Goal: Information Seeking & Learning: Learn about a topic

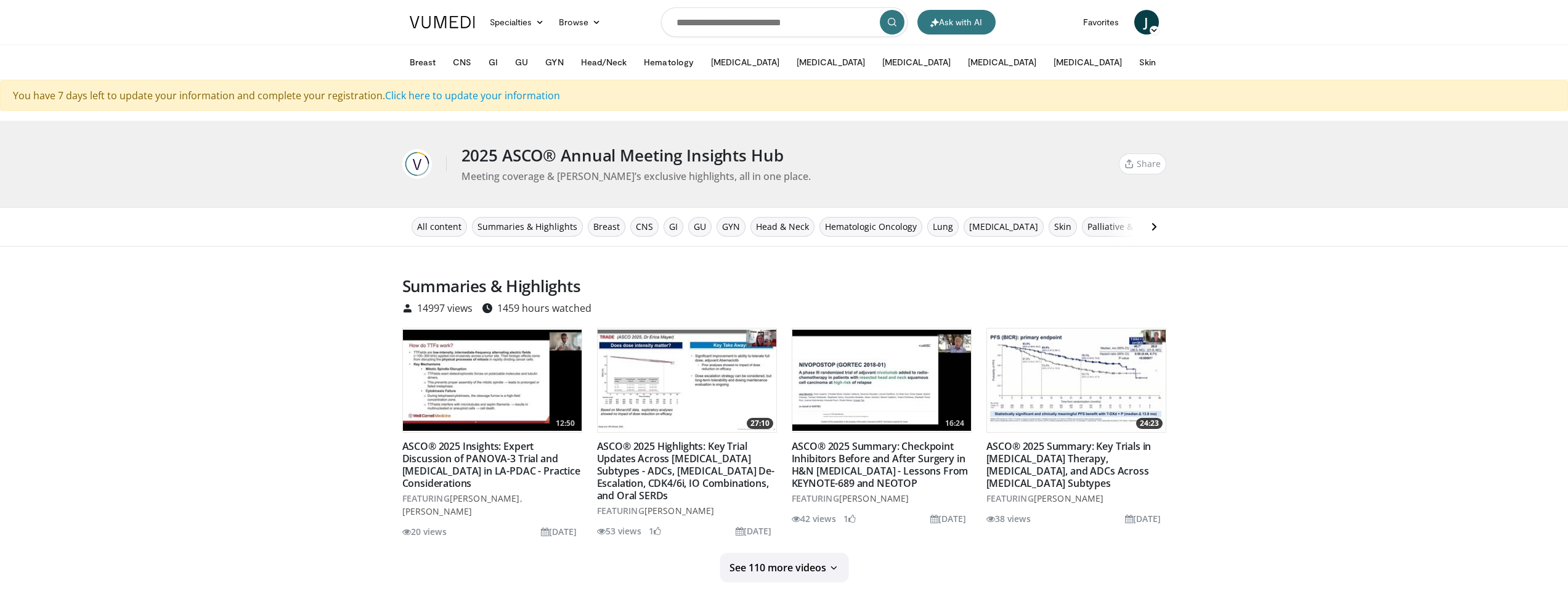
click at [317, 304] on div "Summaries & Highlights 14997 views 1459 hours watched 12:50 2025 ASCO® Annual M…" at bounding box center [784, 429] width 1519 height 306
click at [936, 228] on span "Lung" at bounding box center [943, 227] width 20 height 14
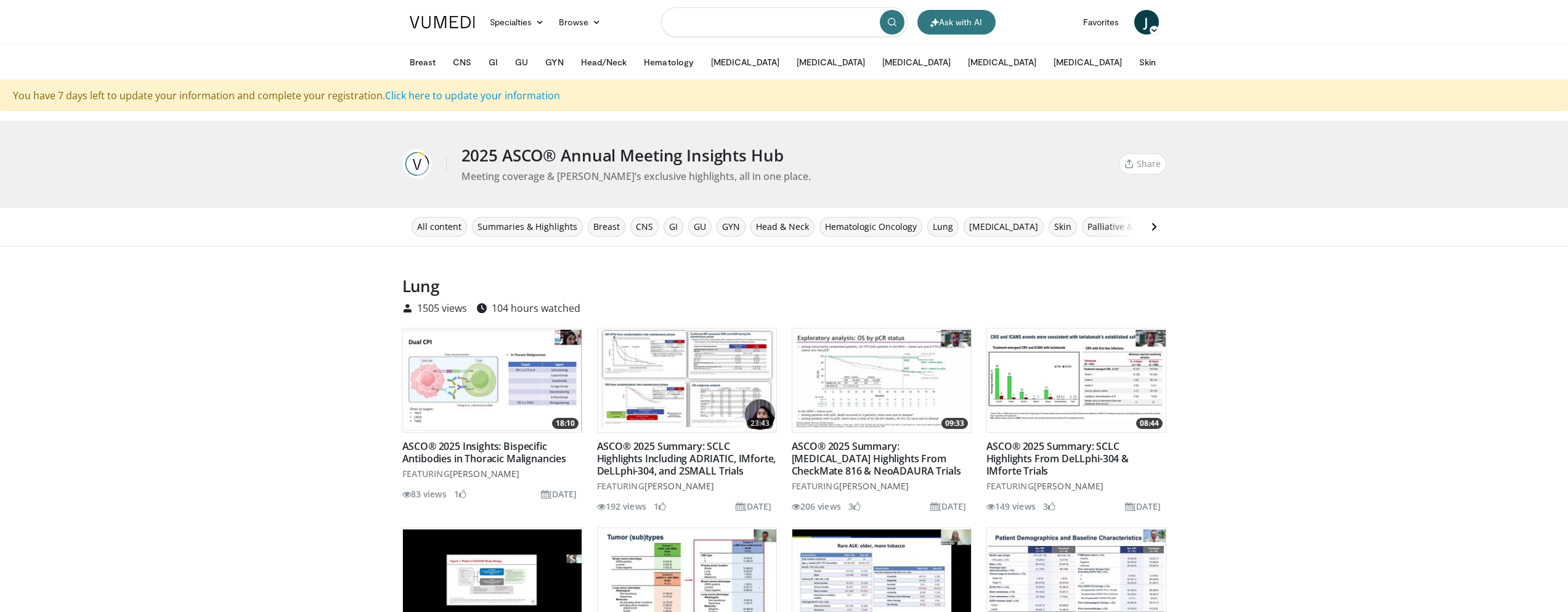
click at [738, 21] on input "Search topics, interventions" at bounding box center [784, 22] width 246 height 29
type input "**********"
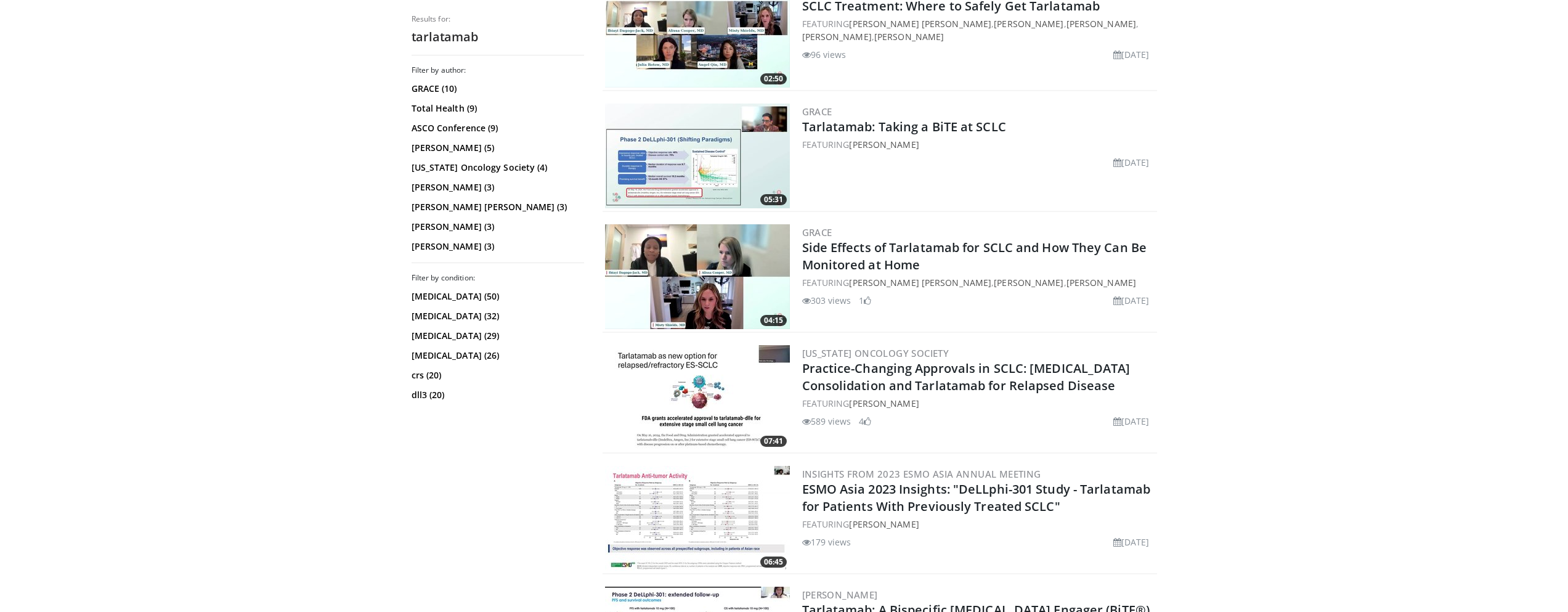
scroll to position [863, 0]
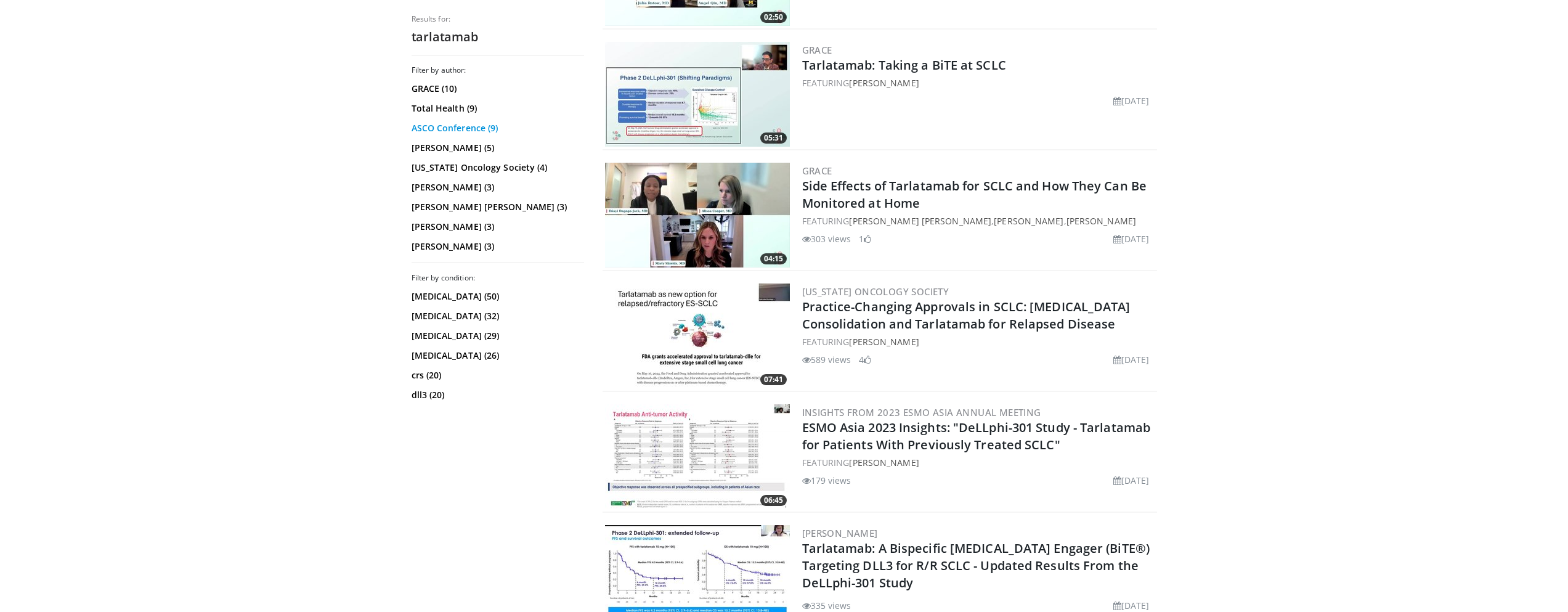
click at [463, 130] on link "ASCO Conference (9)" at bounding box center [496, 128] width 170 height 12
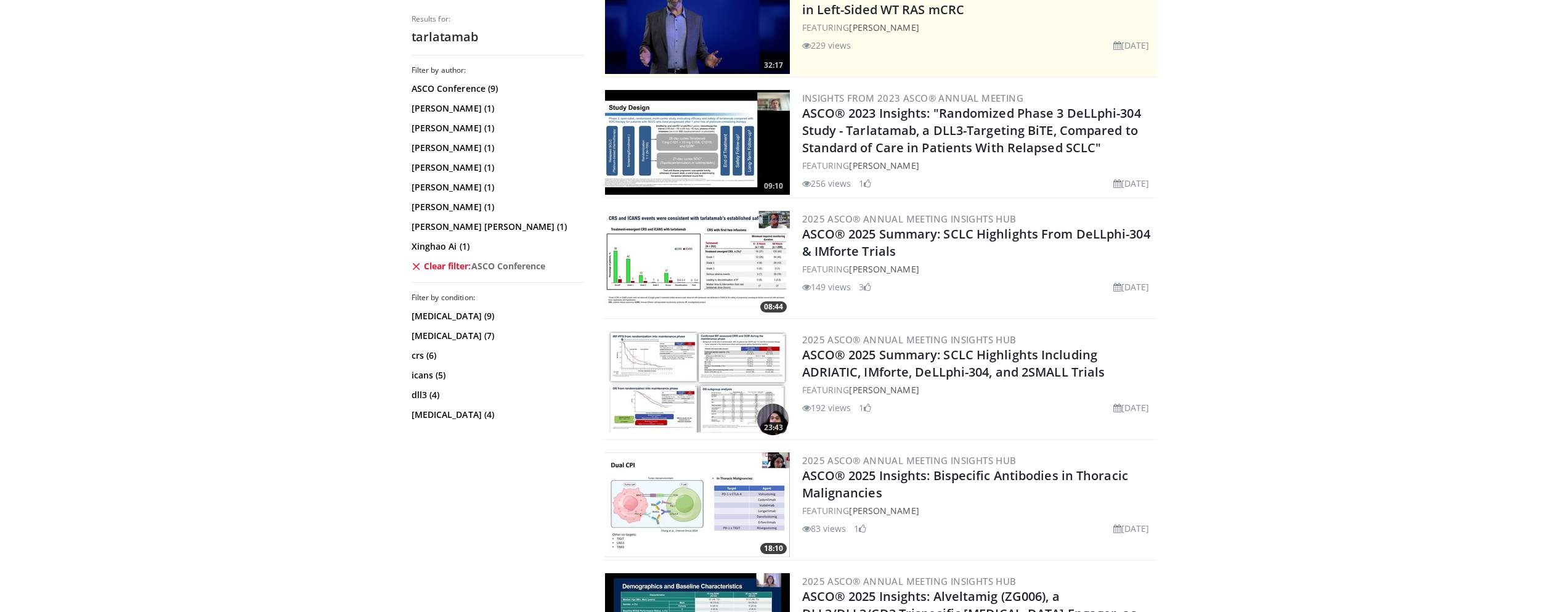
scroll to position [370, 0]
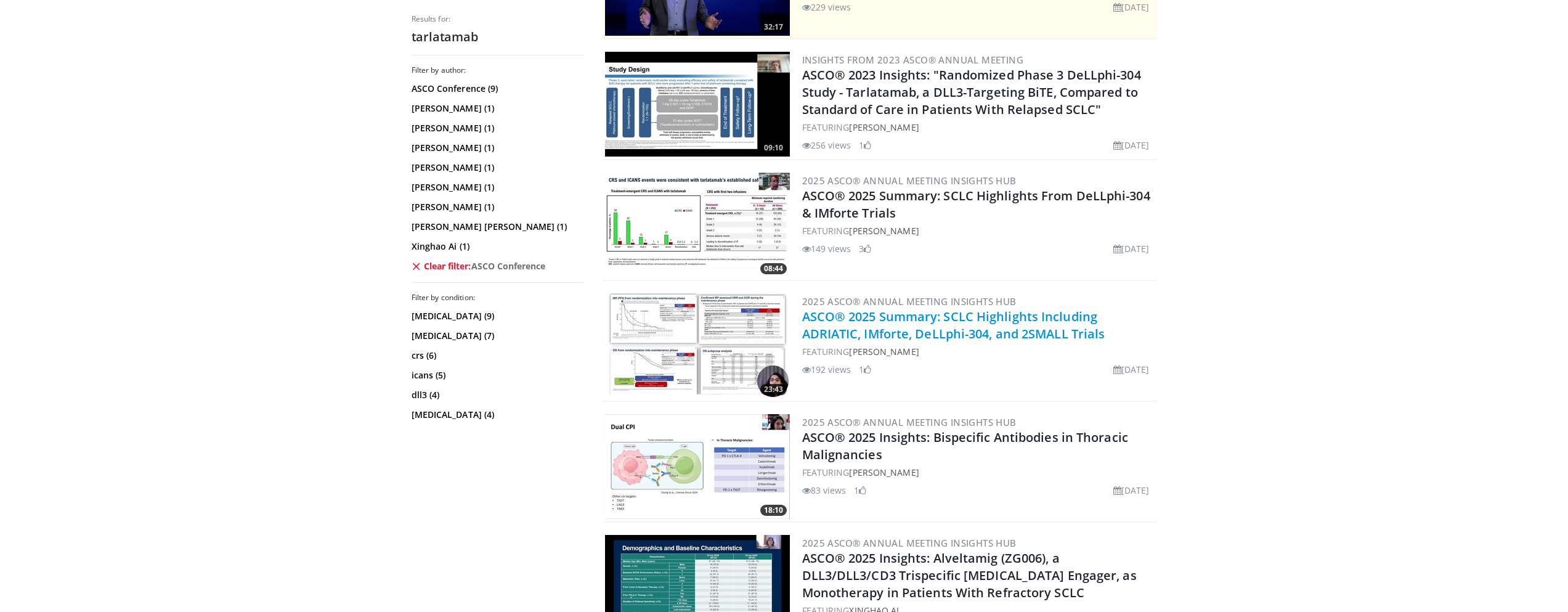
click at [830, 333] on link "ASCO® 2025 Summary: SCLC Highlights Including ADRIATIC, IMforte, DeLLphi-304, a…" at bounding box center [953, 325] width 303 height 34
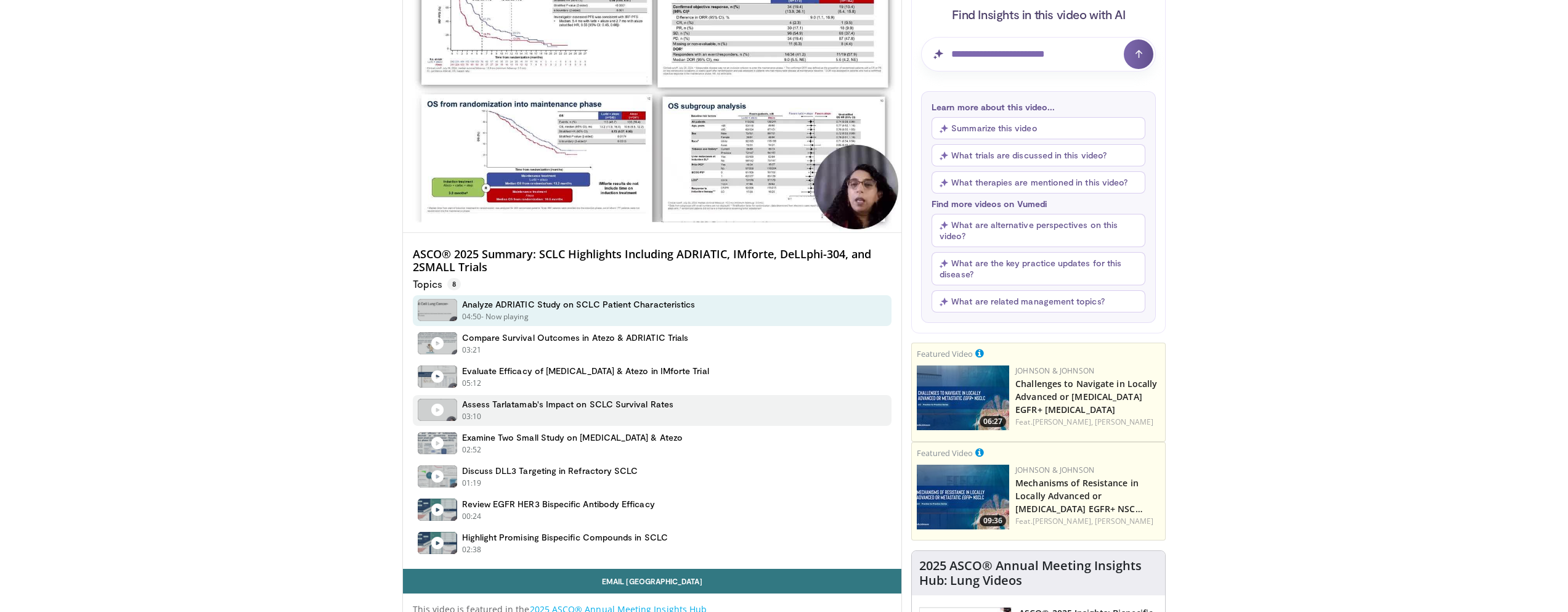
scroll to position [185, 0]
click at [523, 402] on h4 "Assess Tarlatamab's Impact on SCLC Survival Rates" at bounding box center [567, 403] width 211 height 11
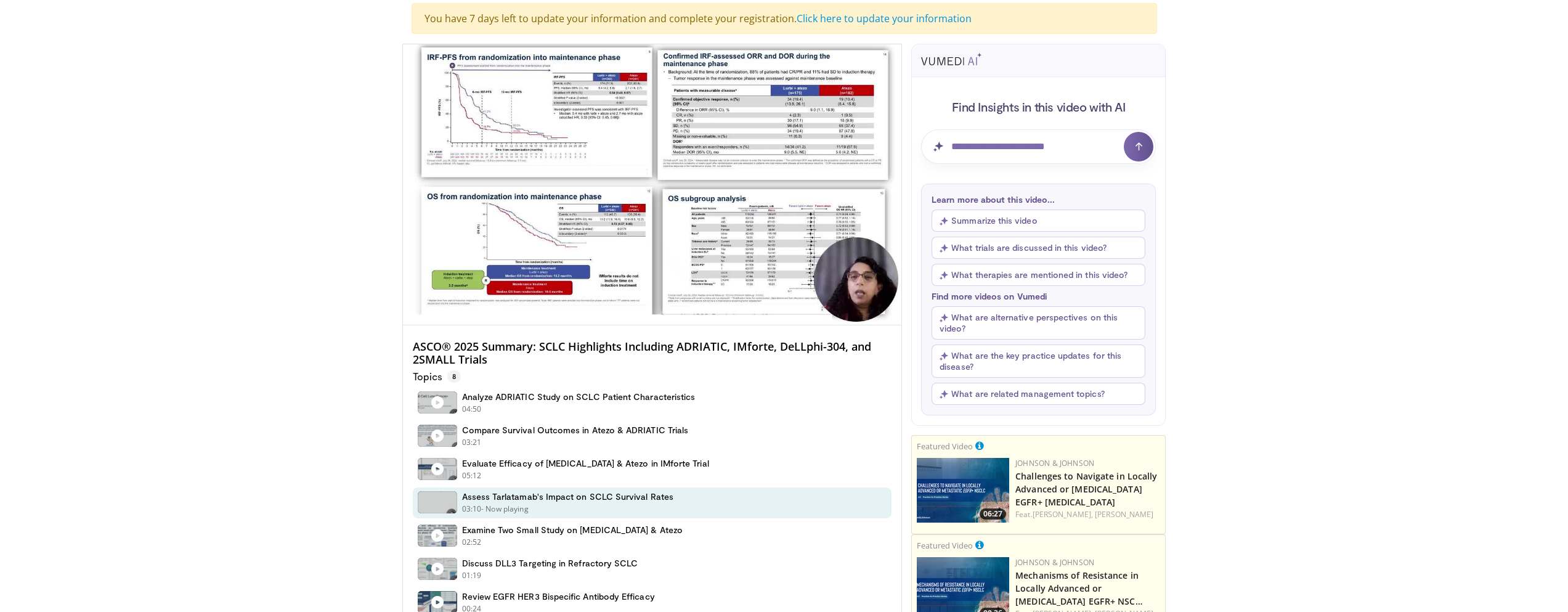
scroll to position [61, 0]
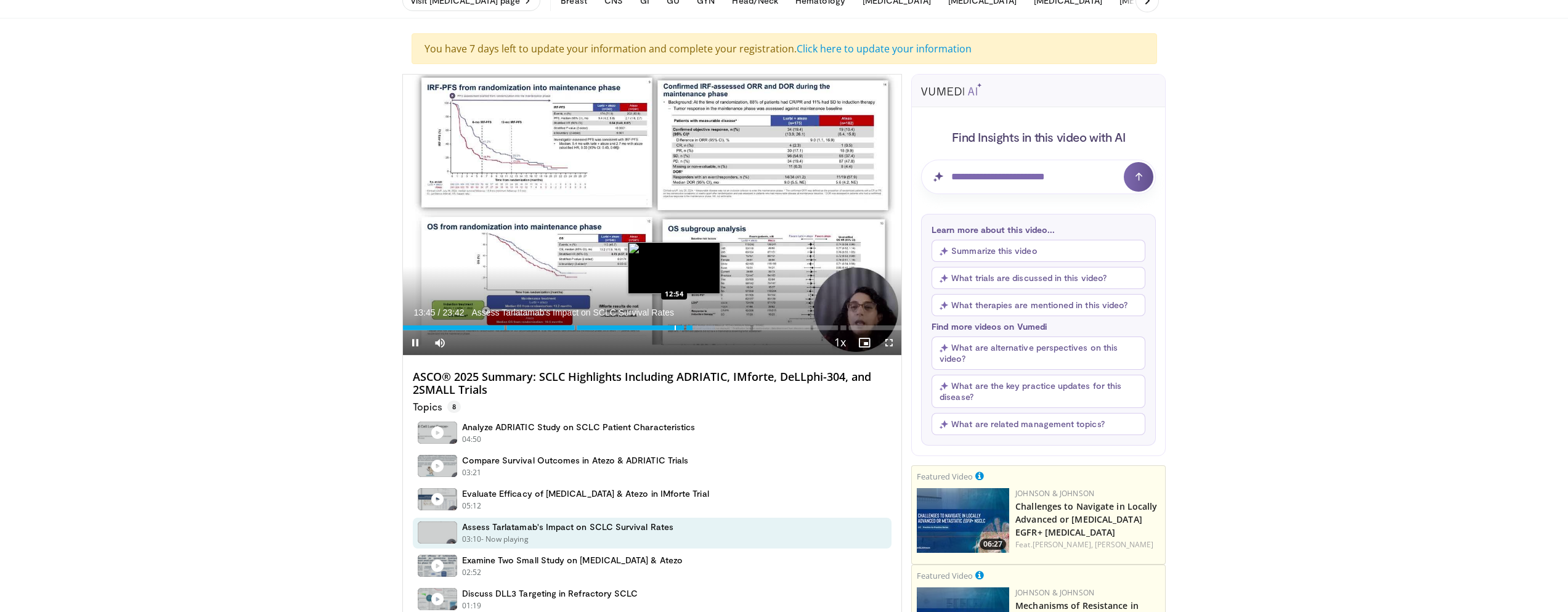
click at [675, 325] on div "Loaded : 62.58% 13:45 12:54" at bounding box center [652, 325] width 499 height 12
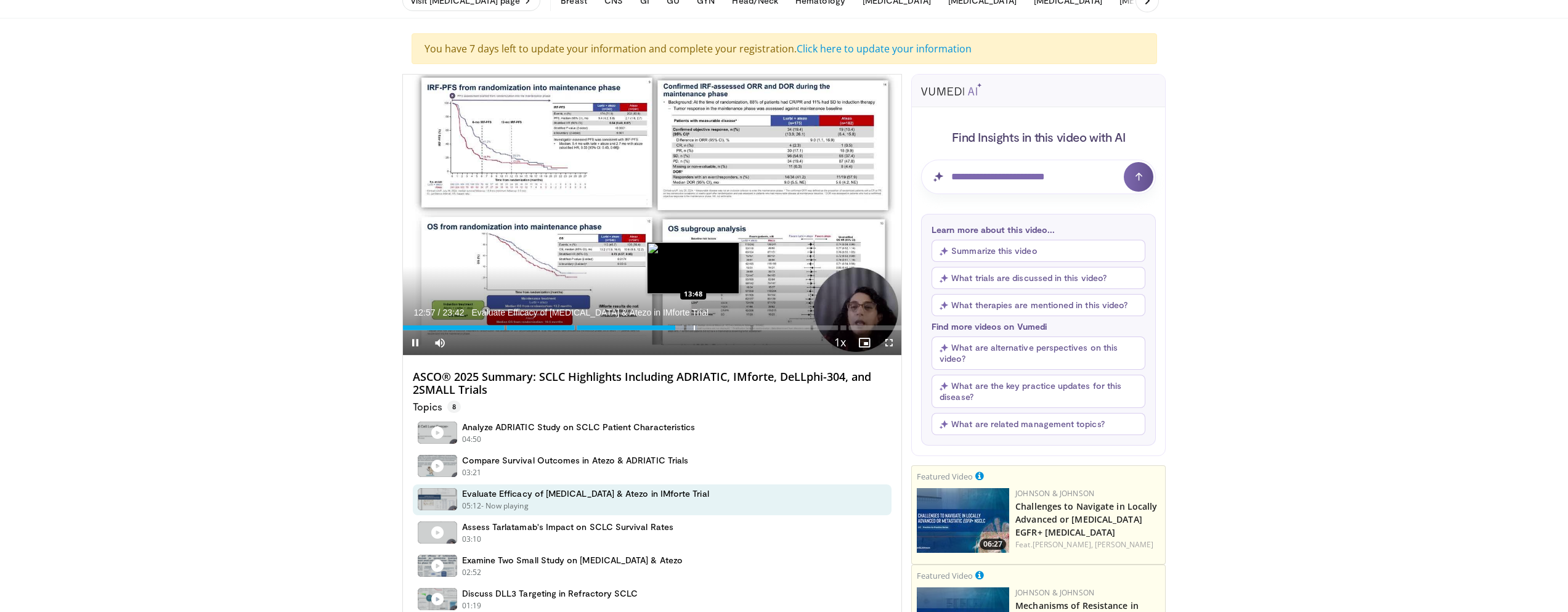
click at [694, 328] on div "Progress Bar" at bounding box center [694, 328] width 1 height 5
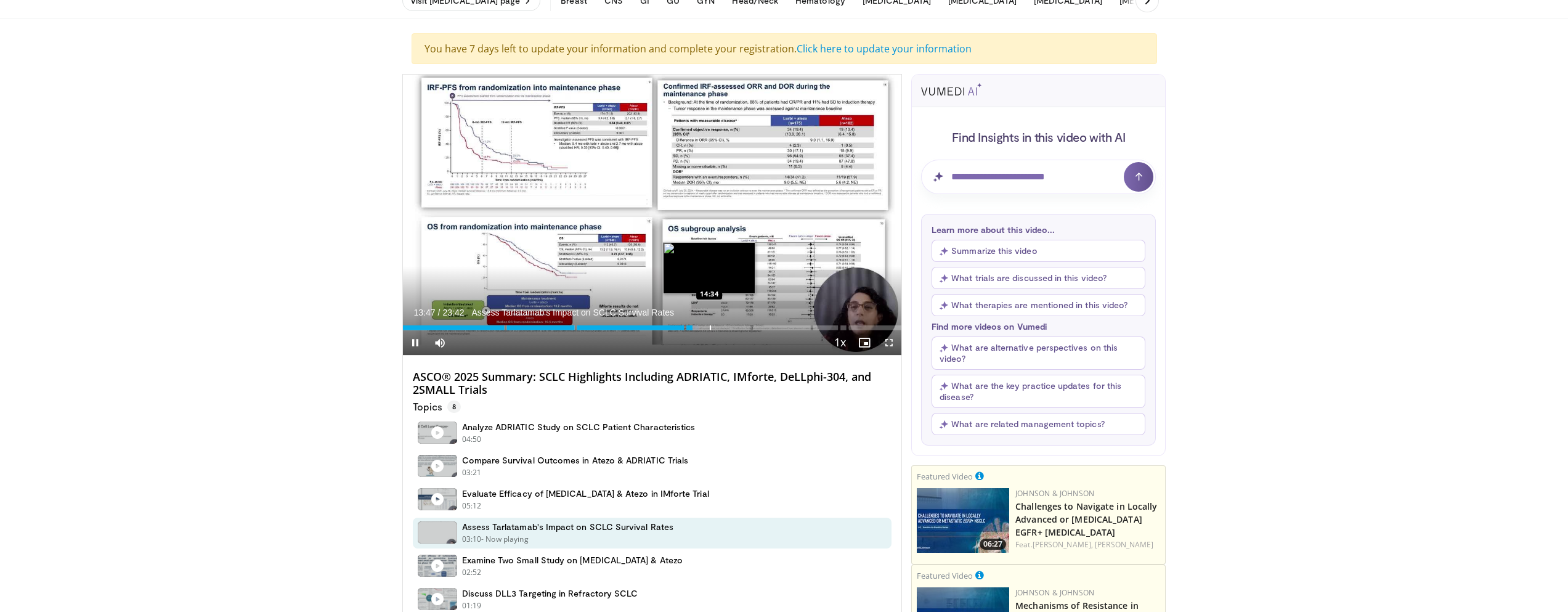
click at [711, 328] on div "Progress Bar" at bounding box center [711, 328] width 1 height 5
click at [713, 328] on div "Progress Bar" at bounding box center [713, 328] width 1 height 5
click at [706, 329] on div "Progress Bar" at bounding box center [707, 328] width 1 height 5
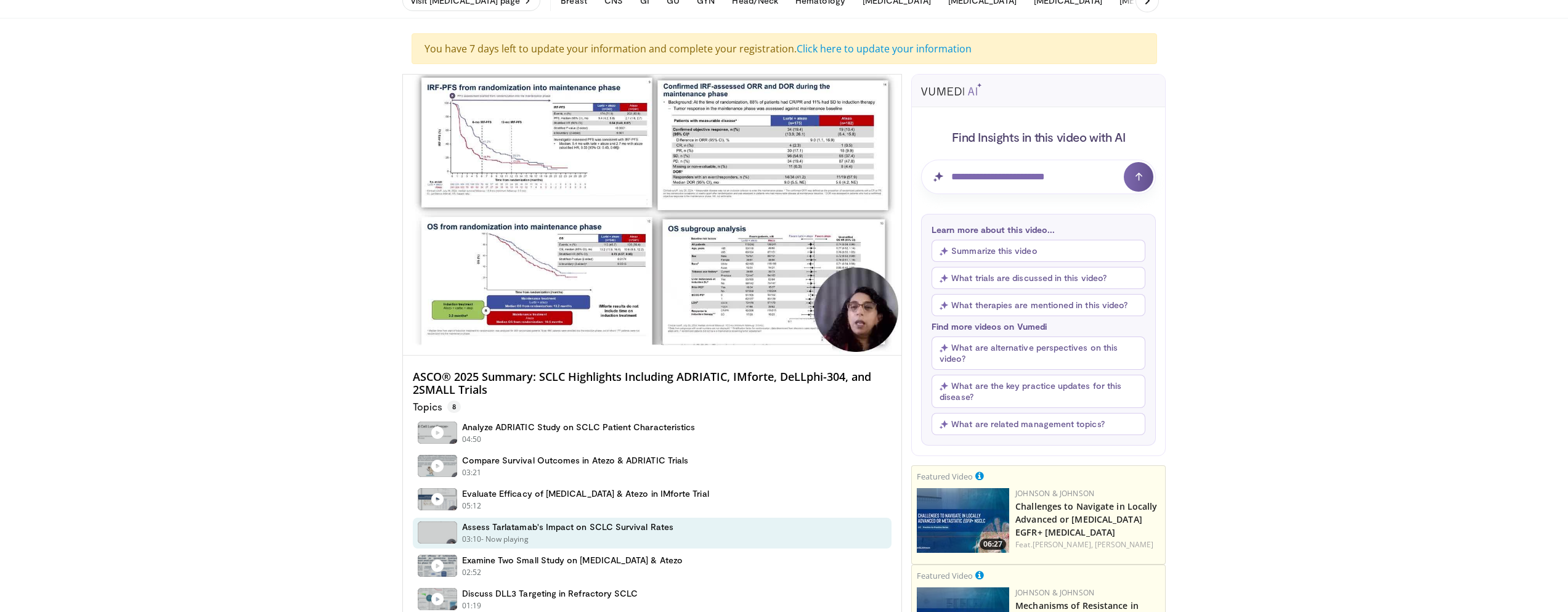
click at [504, 386] on h4 "ASCO® 2025 Summary: SCLC Highlights Including ADRIATIC, IMforte, DeLLphi-304, a…" at bounding box center [653, 384] width 480 height 26
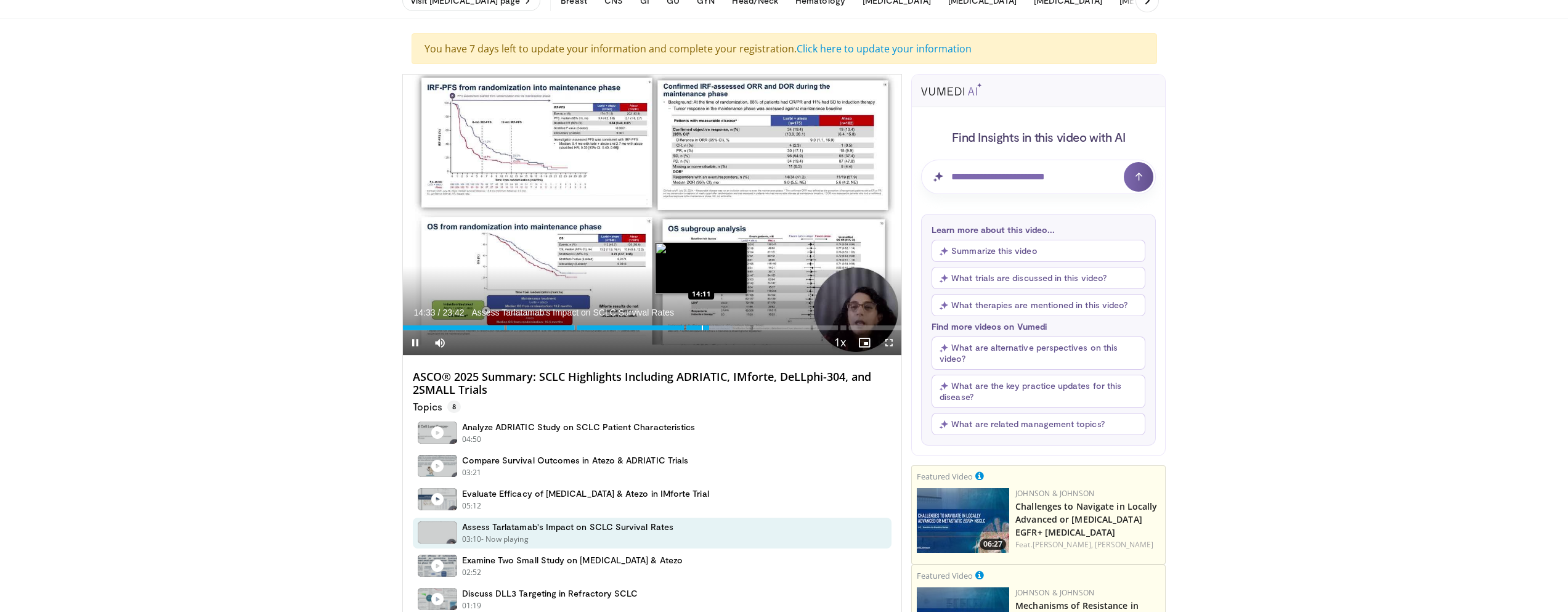
click at [702, 326] on div "Progress Bar" at bounding box center [702, 328] width 1 height 5
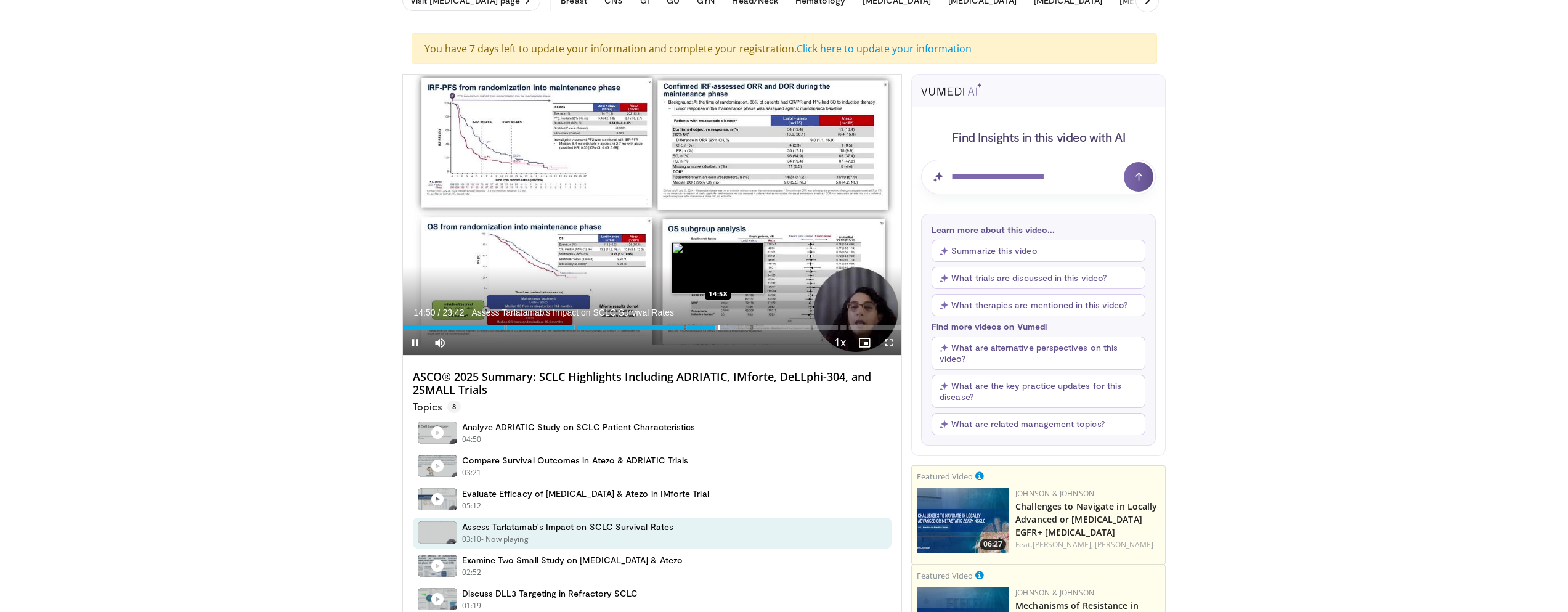
click at [719, 325] on div "Progress Bar" at bounding box center [719, 328] width 1 height 5
click at [724, 329] on div "Progress Bar" at bounding box center [724, 328] width 1 height 5
click at [730, 328] on div "Progress Bar" at bounding box center [730, 328] width 1 height 5
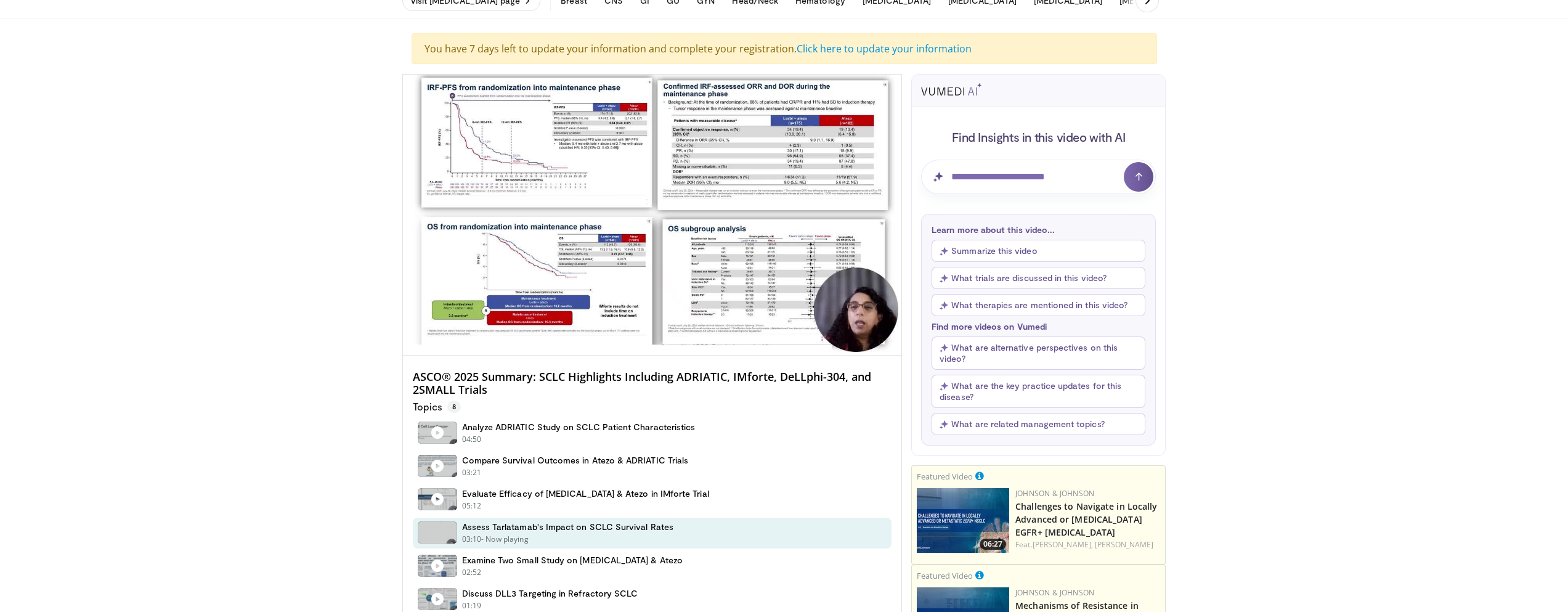
click at [738, 328] on div "10 seconds Tap to unmute" at bounding box center [652, 215] width 499 height 281
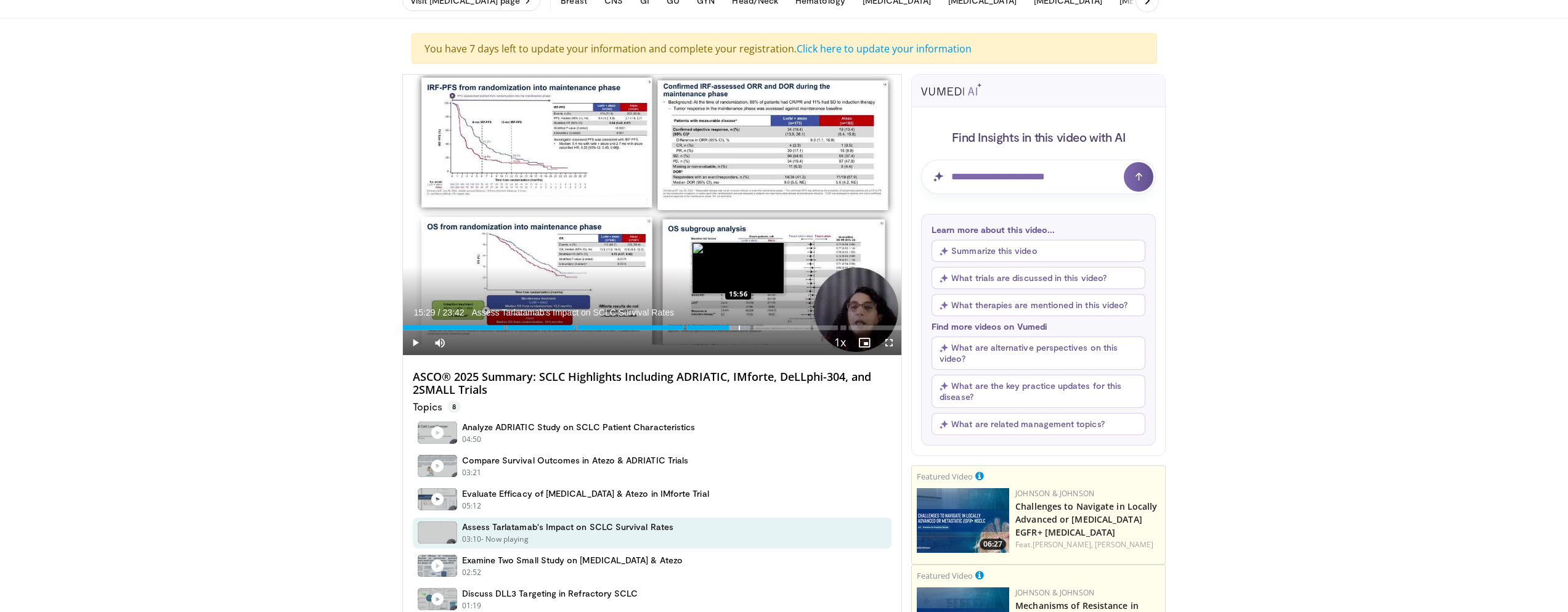
click at [739, 326] on div "Progress Bar" at bounding box center [740, 328] width 1 height 5
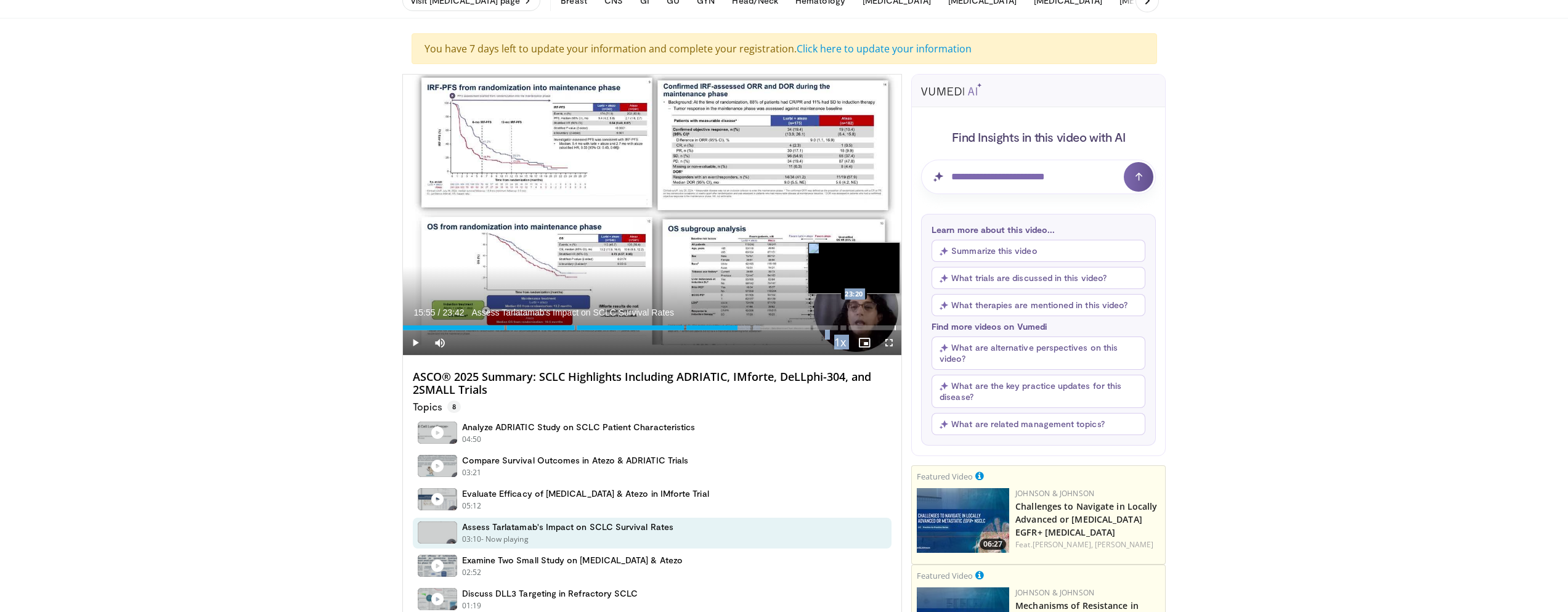
drag, startPoint x: 869, startPoint y: 290, endPoint x: 676, endPoint y: 318, distance: 195.0
click at [697, 316] on video-js "**********" at bounding box center [652, 215] width 499 height 281
click at [409, 340] on span "Video Player" at bounding box center [415, 343] width 25 height 25
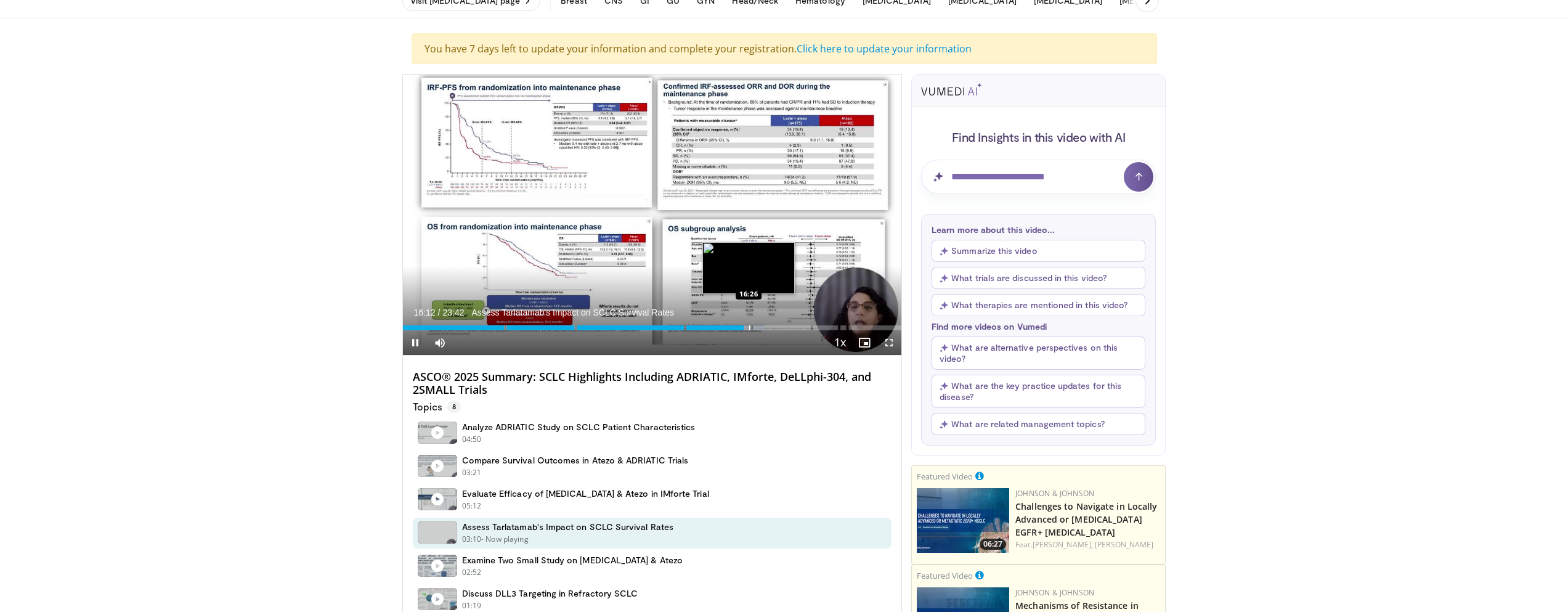
click at [749, 330] on div "Progress Bar" at bounding box center [750, 328] width 1 height 5
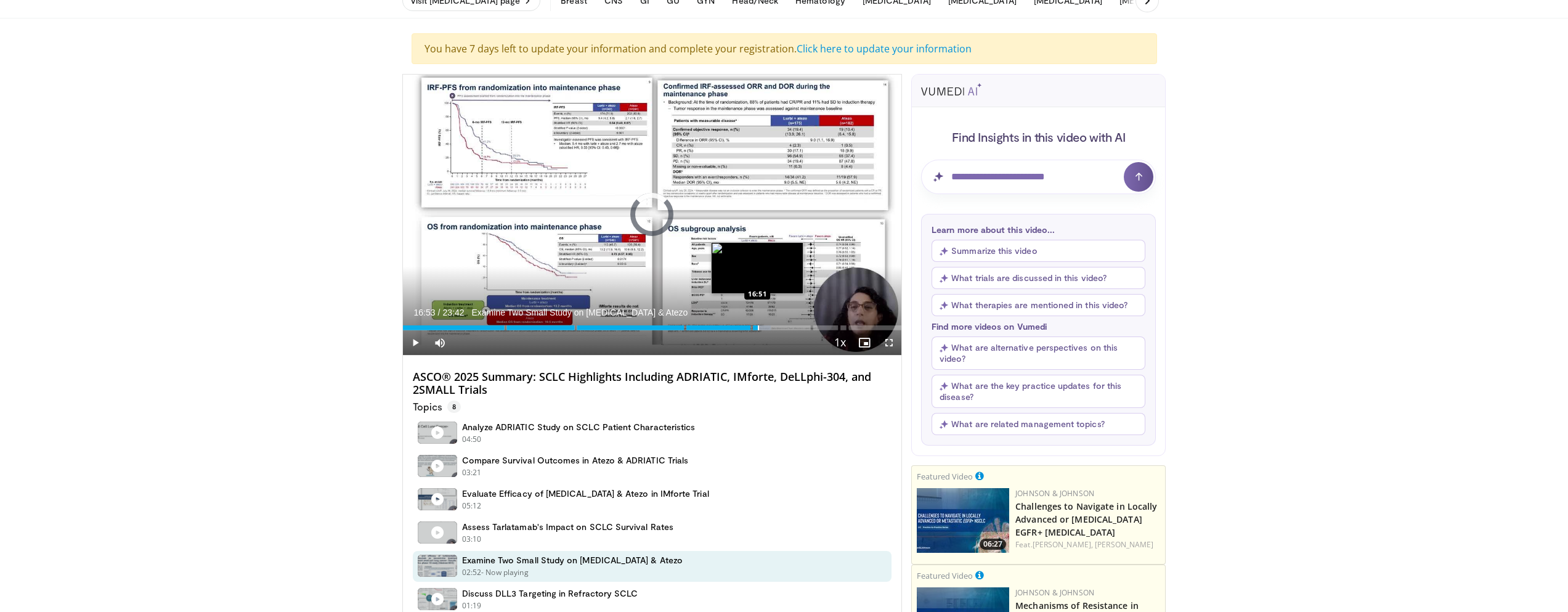
click at [758, 328] on div "Progress Bar" at bounding box center [759, 328] width 1 height 5
click at [771, 331] on div "Current Time 16:56 / Duration 23:42 Examine Two Small Study on [MEDICAL_DATA] &…" at bounding box center [652, 343] width 499 height 25
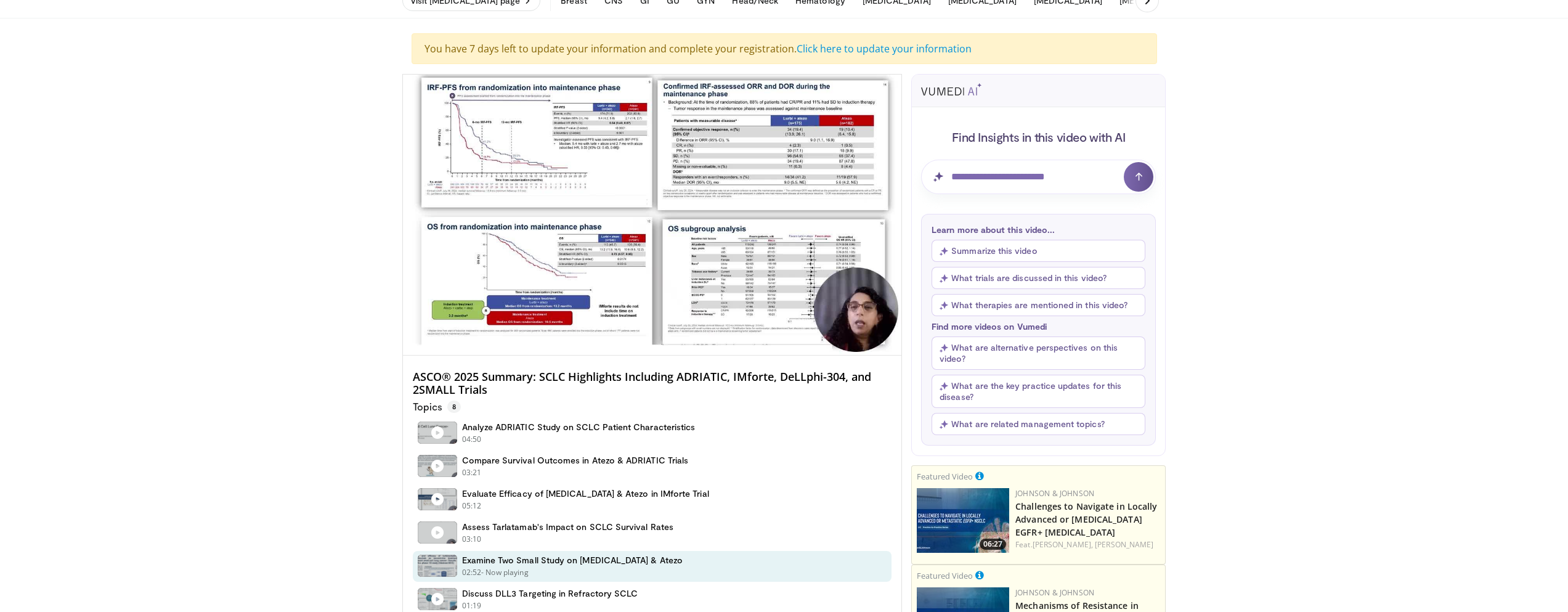
click at [775, 374] on h4 "ASCO® 2025 Summary: SCLC Highlights Including ADRIATIC, IMforte, DeLLphi-304, a…" at bounding box center [653, 384] width 480 height 26
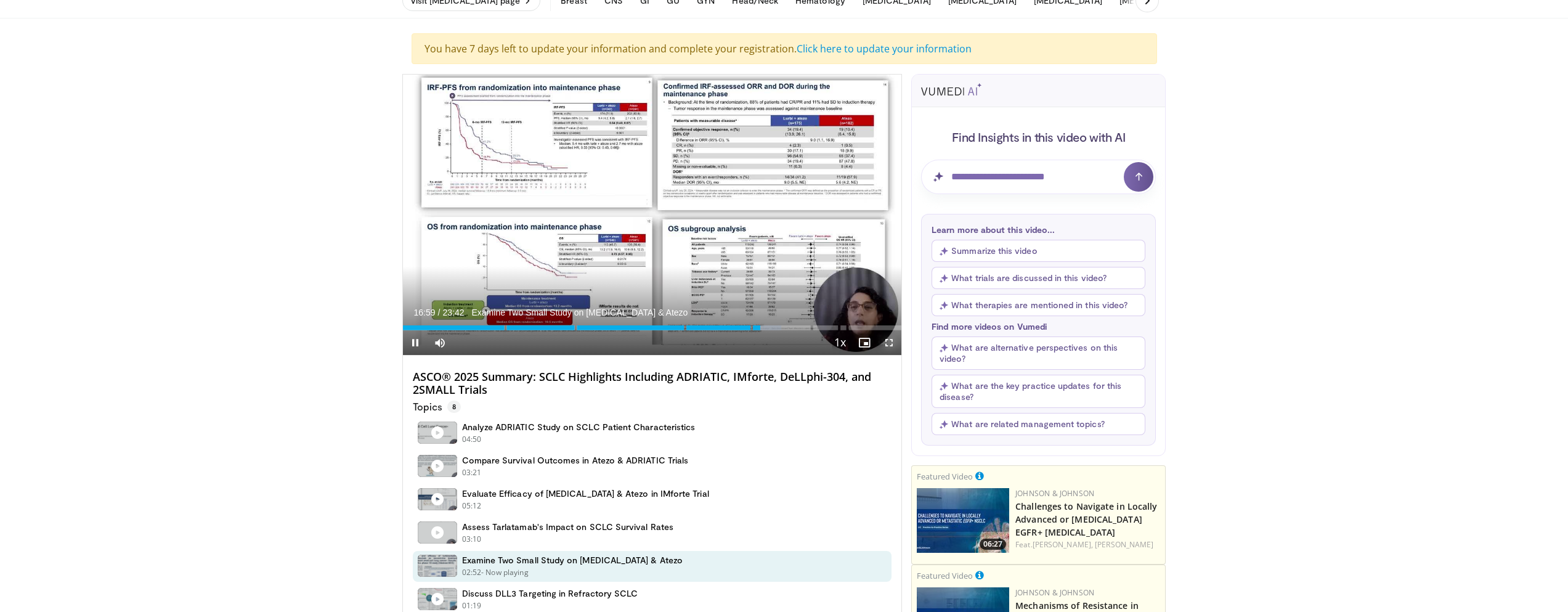
click at [887, 343] on span "Video Player" at bounding box center [889, 343] width 25 height 25
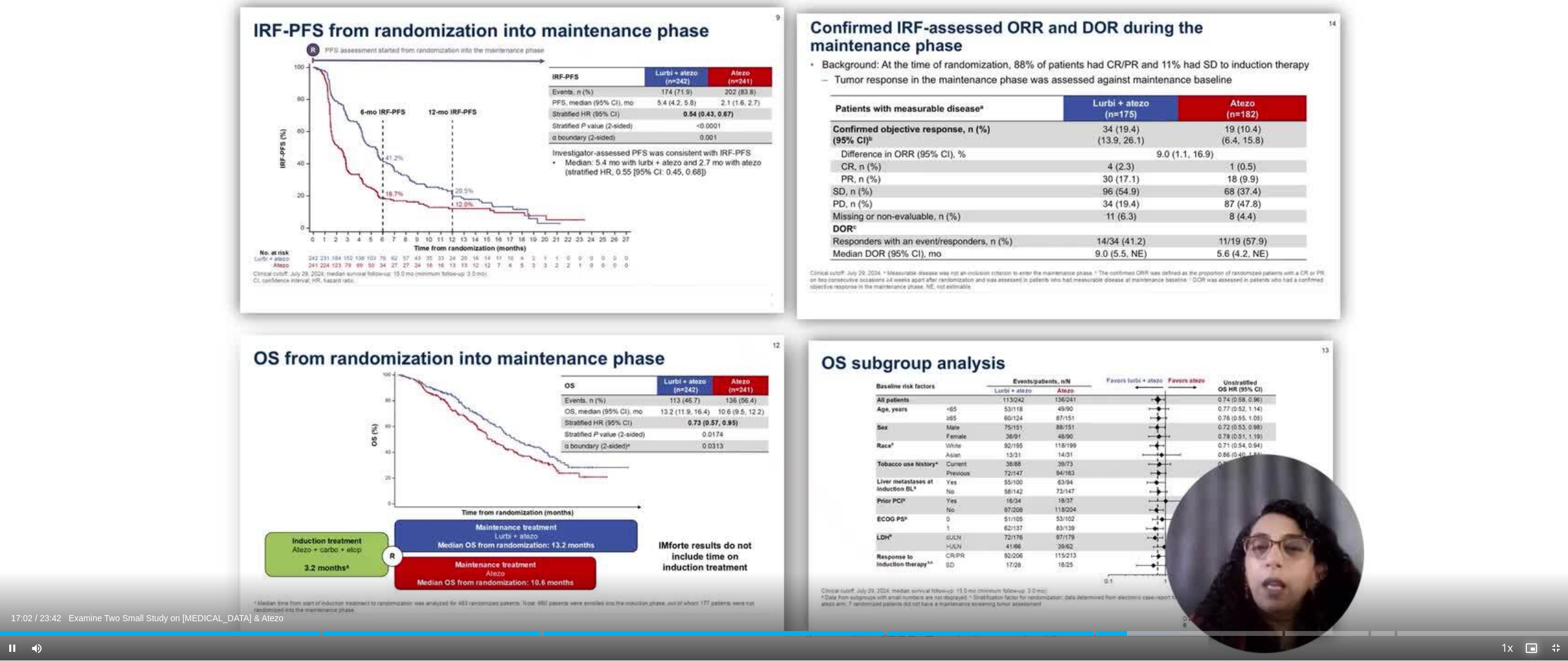
drag, startPoint x: 1277, startPoint y: 533, endPoint x: 1527, endPoint y: 596, distance: 257.8
click at [1527, 607] on span "Video Player" at bounding box center [1531, 649] width 25 height 25
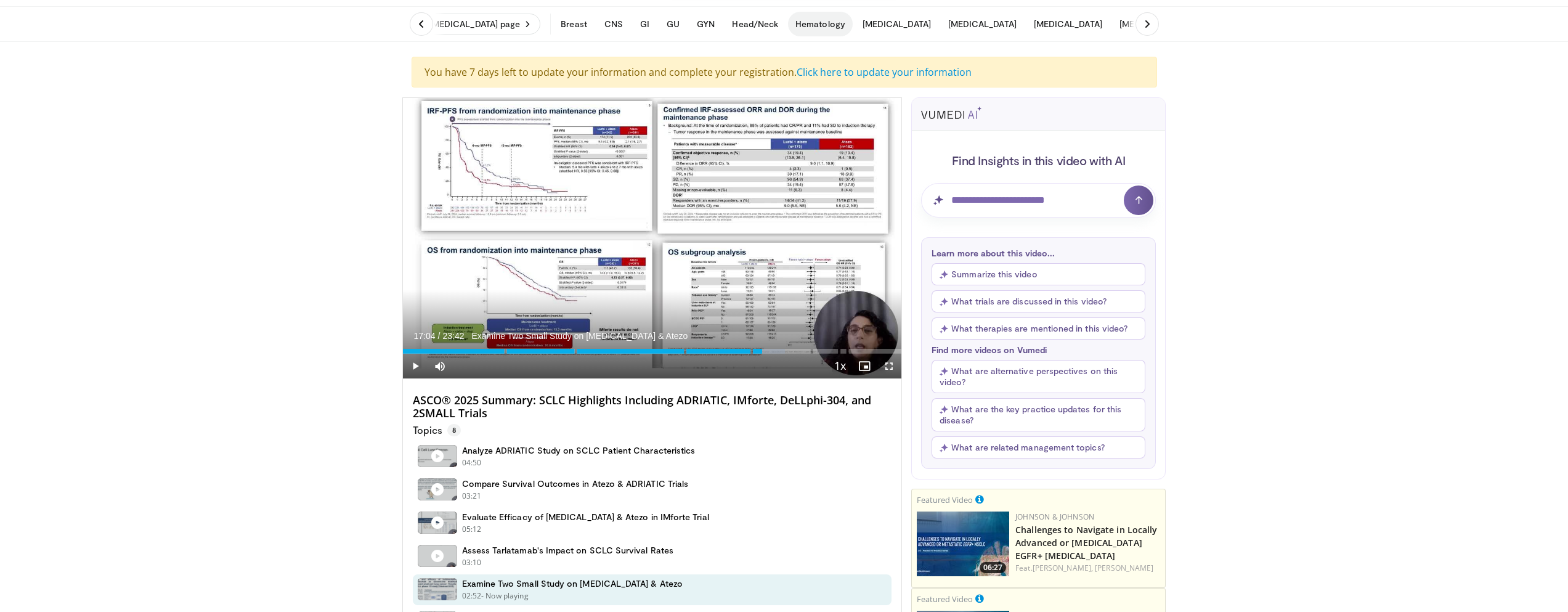
scroll to position [0, 0]
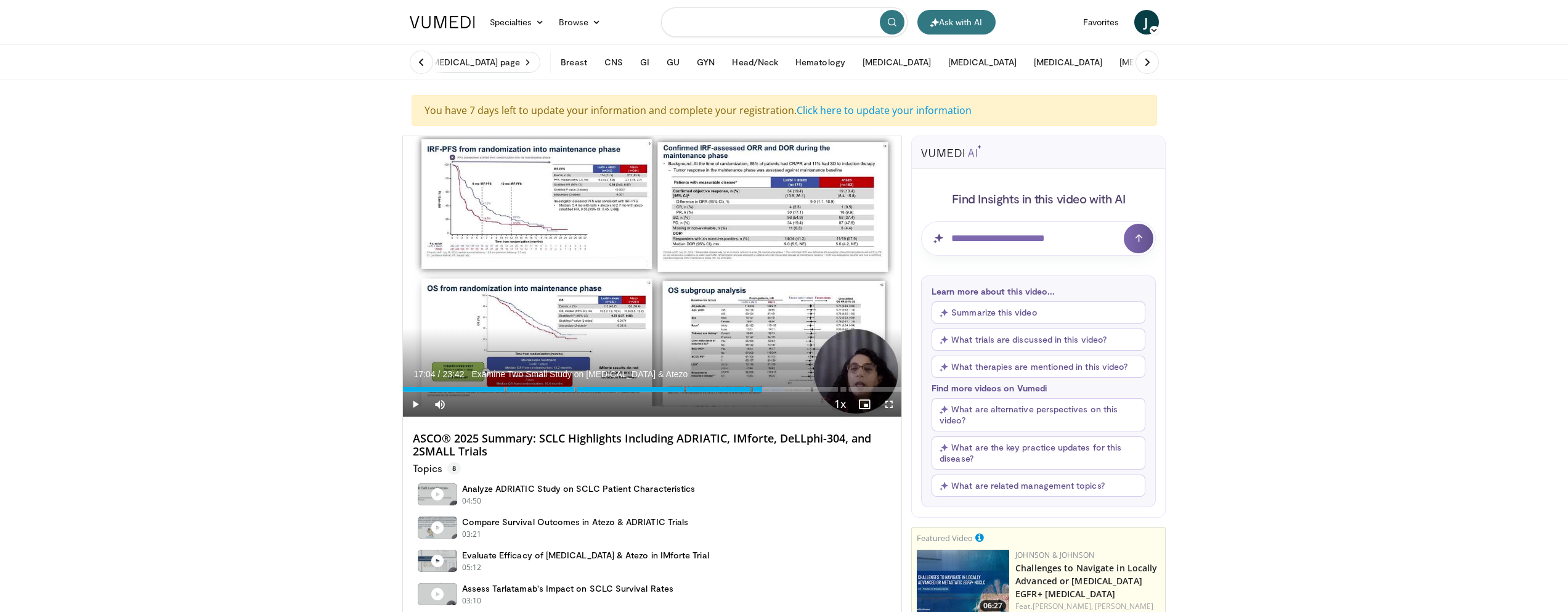
click at [792, 30] on input "Search topics, interventions" at bounding box center [784, 22] width 246 height 29
